Goal: Answer question/provide support

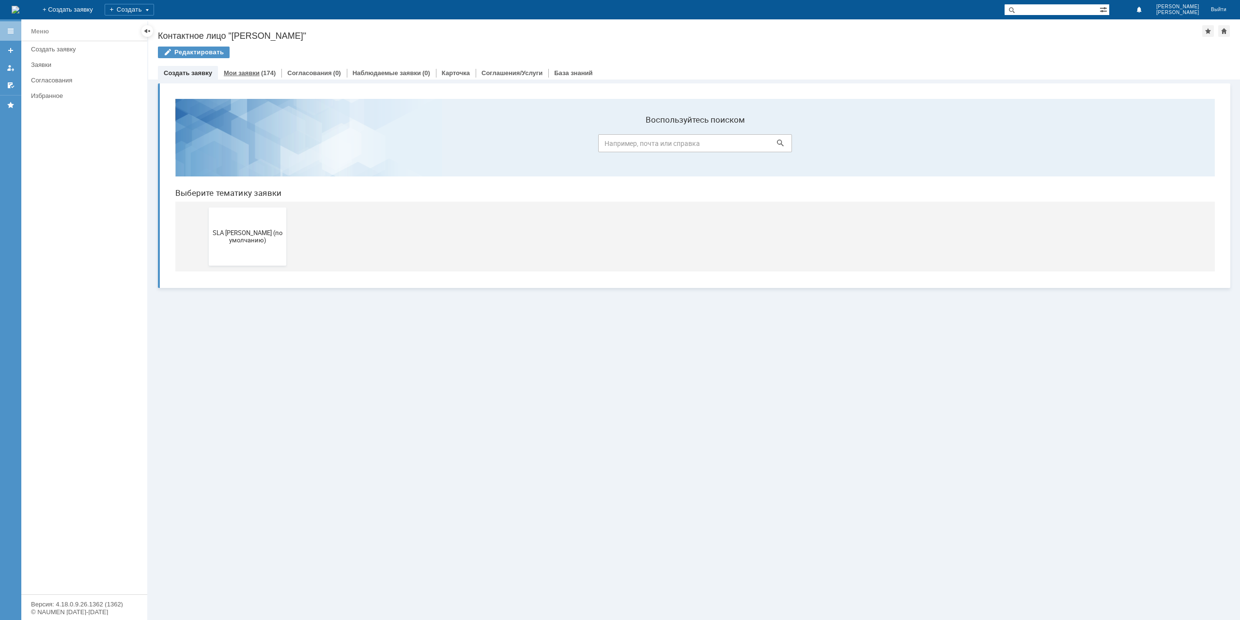
click at [261, 77] on div "Мои заявки (174)" at bounding box center [249, 73] width 63 height 14
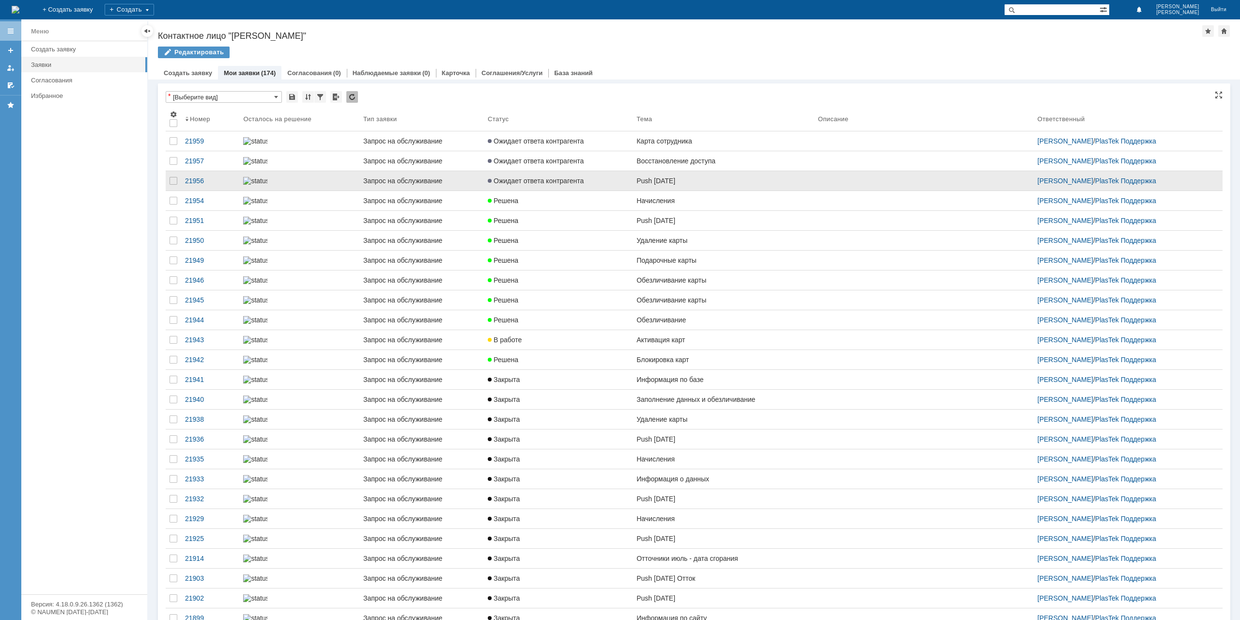
click at [574, 185] on span "Ожидает ответа контрагента" at bounding box center [536, 181] width 96 height 8
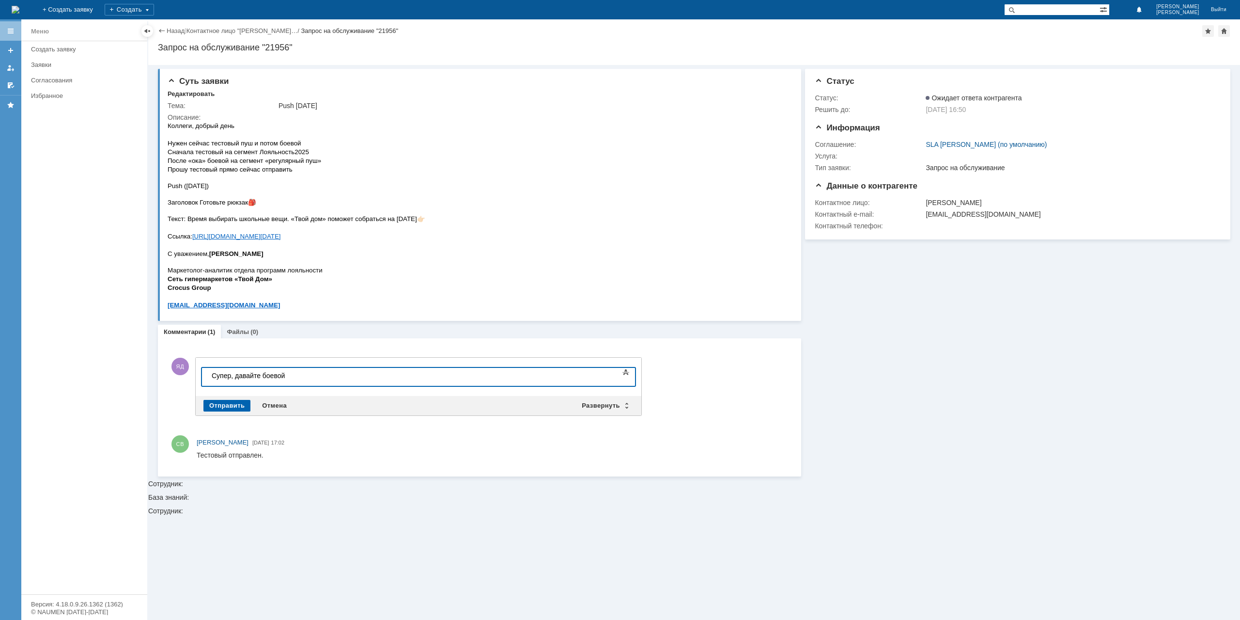
click at [228, 403] on div "Отправить" at bounding box center [226, 406] width 47 height 12
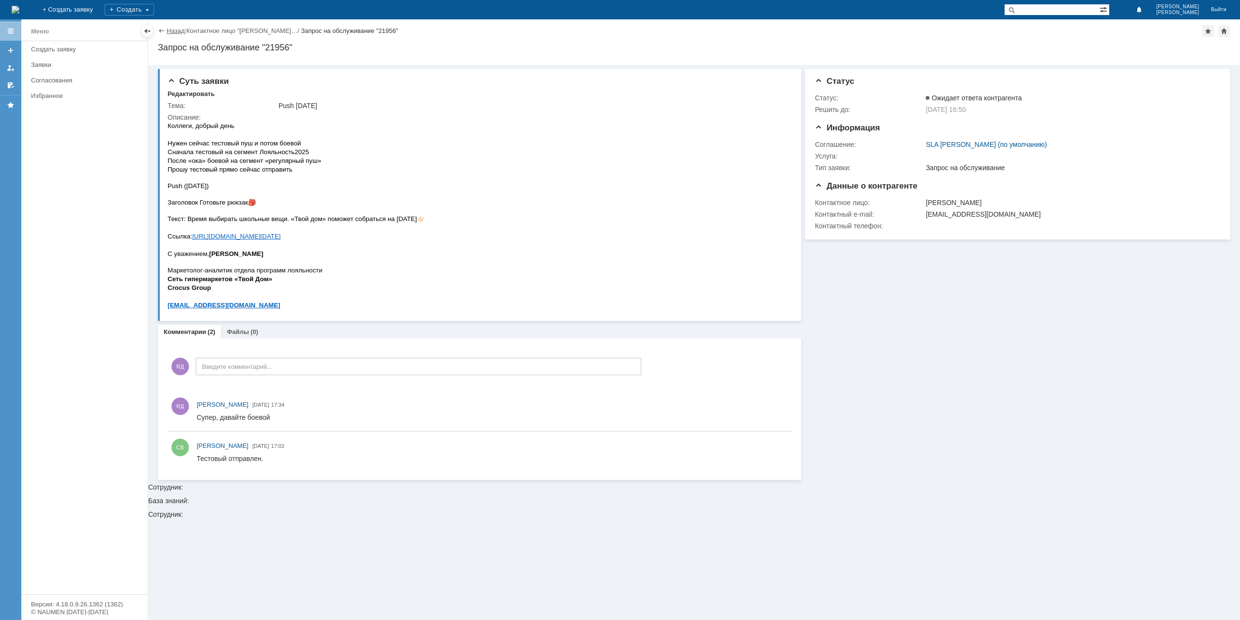
click at [171, 32] on link "Назад" at bounding box center [176, 30] width 18 height 7
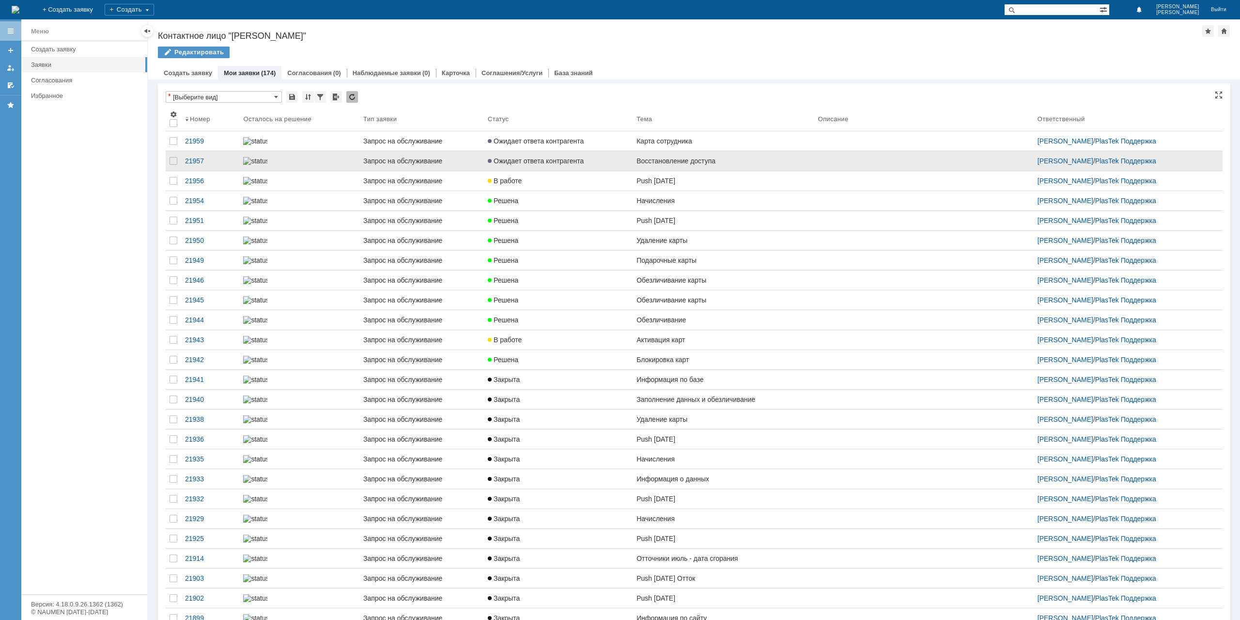
click at [734, 168] on link "Восстановление доступа" at bounding box center [724, 160] width 182 height 19
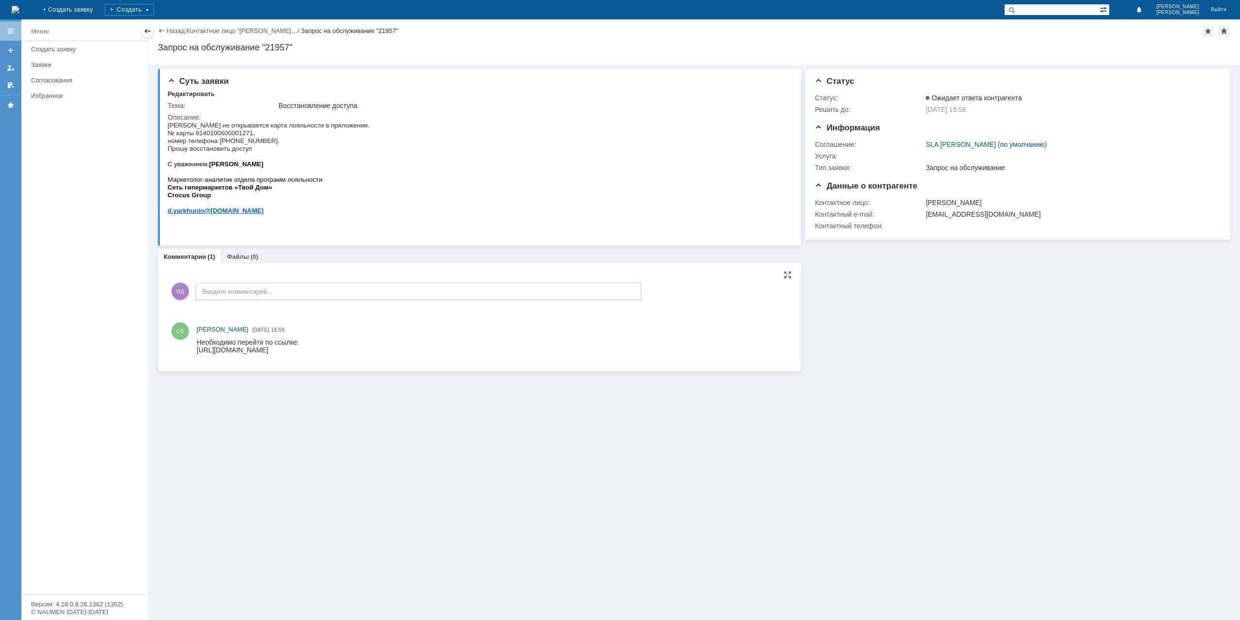
drag, startPoint x: 392, startPoint y: 689, endPoint x: 682, endPoint y: 352, distance: 444.2
drag, startPoint x: 721, startPoint y: 349, endPoint x: 197, endPoint y: 352, distance: 523.7
click at [197, 352] on html "Необходимо перейти по ссылке: [URL][DOMAIN_NAME]" at bounding box center [492, 346] width 591 height 16
copy div "[URL][DOMAIN_NAME]"
click at [174, 33] on link "Назад" at bounding box center [176, 30] width 18 height 7
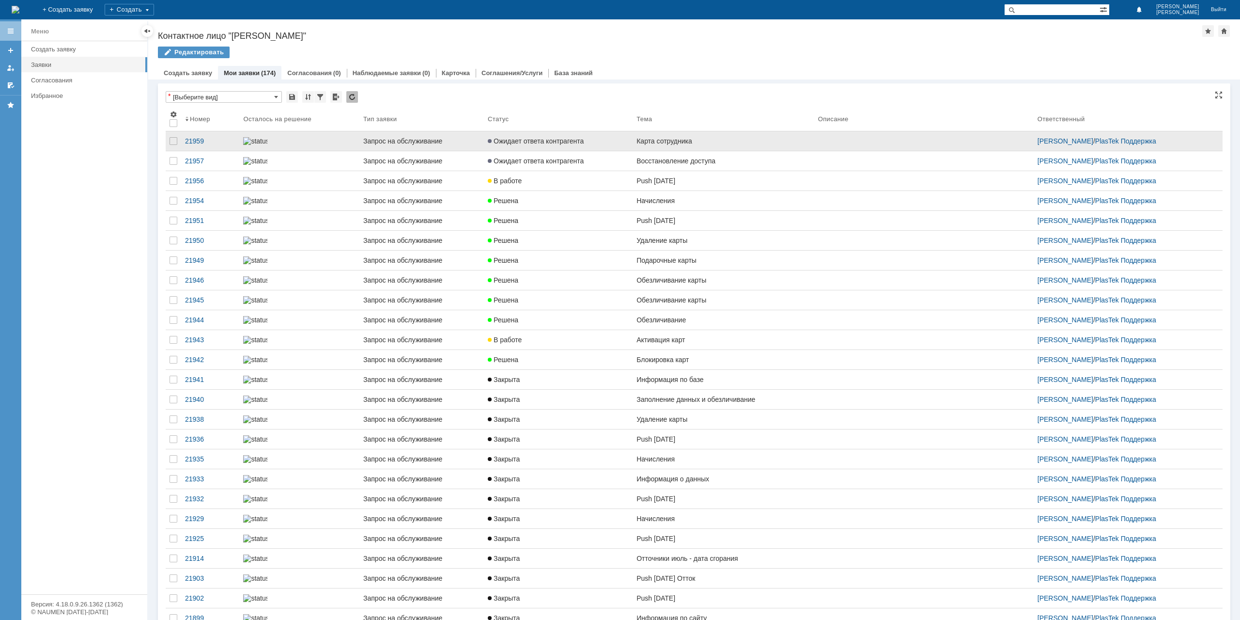
click at [665, 143] on div "Карта сотрудника" at bounding box center [724, 141] width 174 height 8
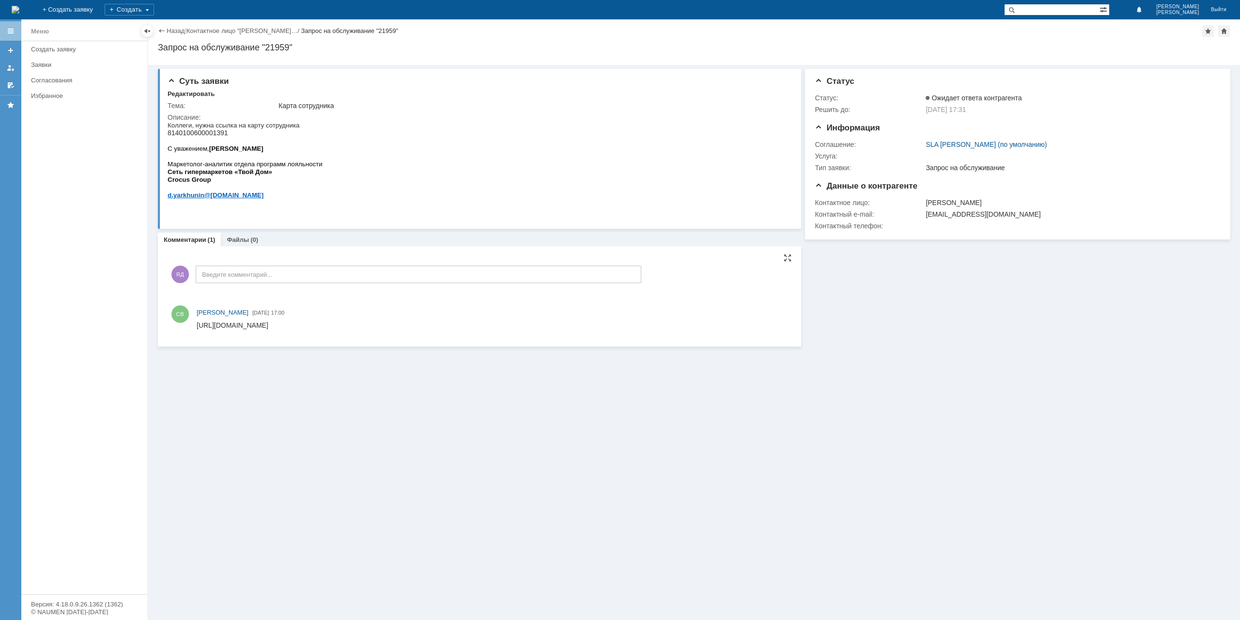
drag, startPoint x: 682, startPoint y: 328, endPoint x: 197, endPoint y: 327, distance: 484.9
click at [197, 327] on html "[URL][DOMAIN_NAME]" at bounding box center [492, 325] width 591 height 9
copy div "[URL][DOMAIN_NAME]"
click at [711, 293] on div "Добавить комментарий ЯД Введите комментарий... 1 Всего комментариев: 1 Строк на…" at bounding box center [480, 296] width 624 height 85
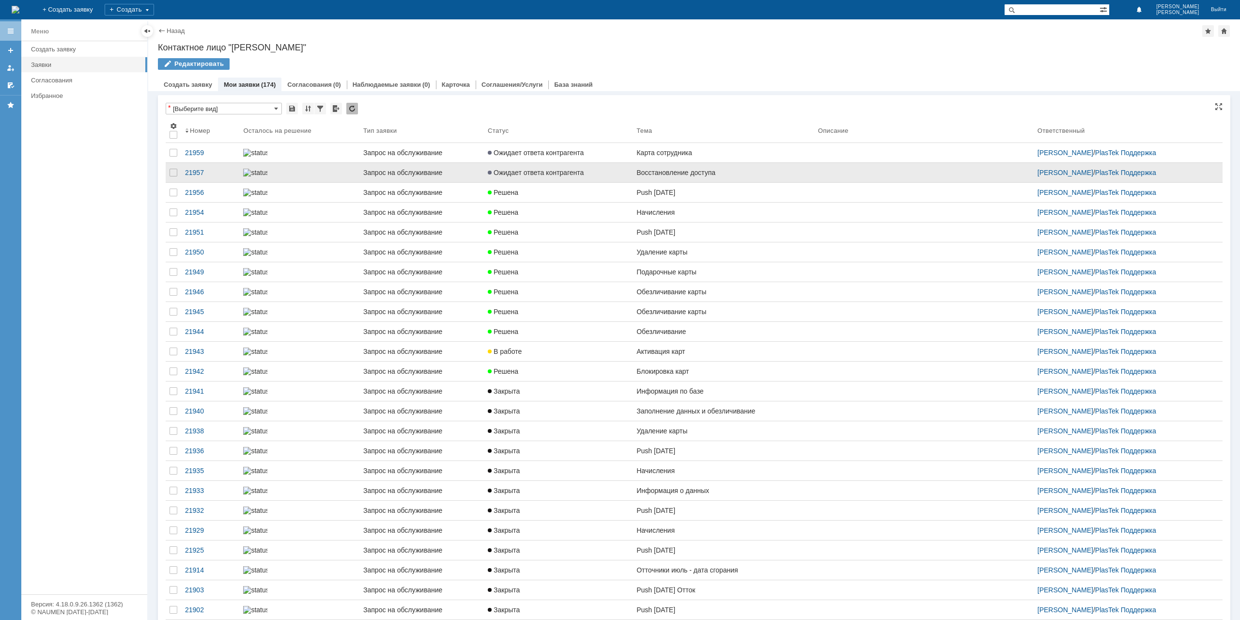
click at [598, 182] on link "Ожидает ответа контрагента" at bounding box center [558, 172] width 149 height 19
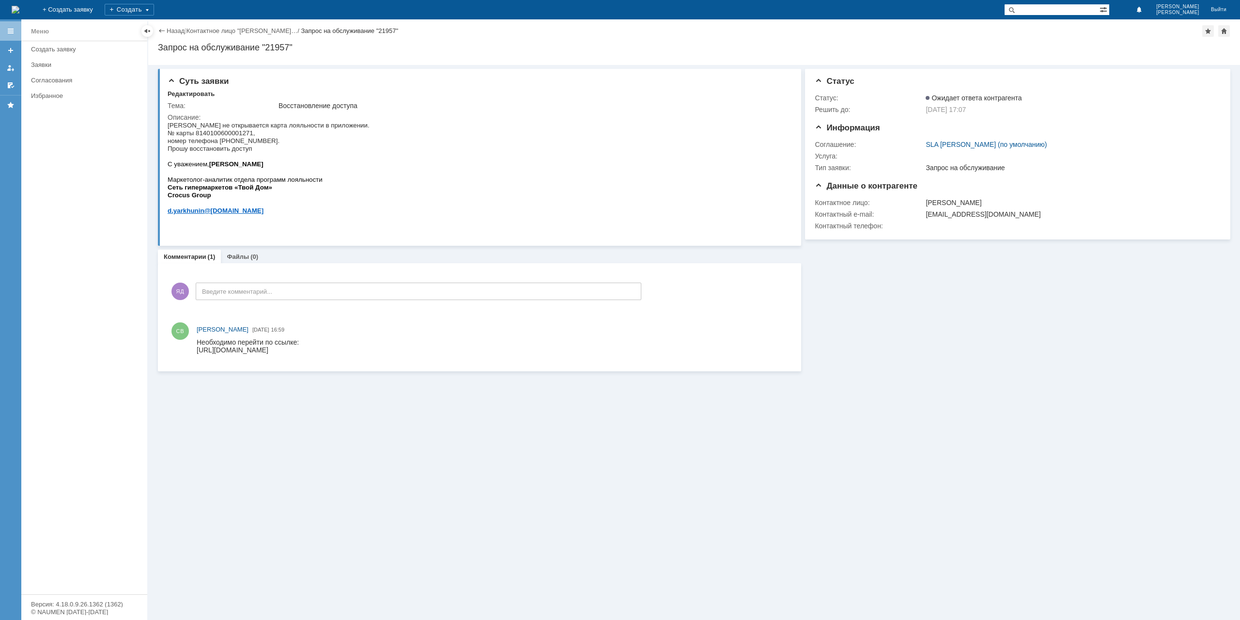
click at [614, 467] on div "Суть заявки Редактировать Тема: Восстановление доступа Описание: Комментарии (1…" at bounding box center [694, 342] width 1092 height 555
